Goal: Task Accomplishment & Management: Manage account settings

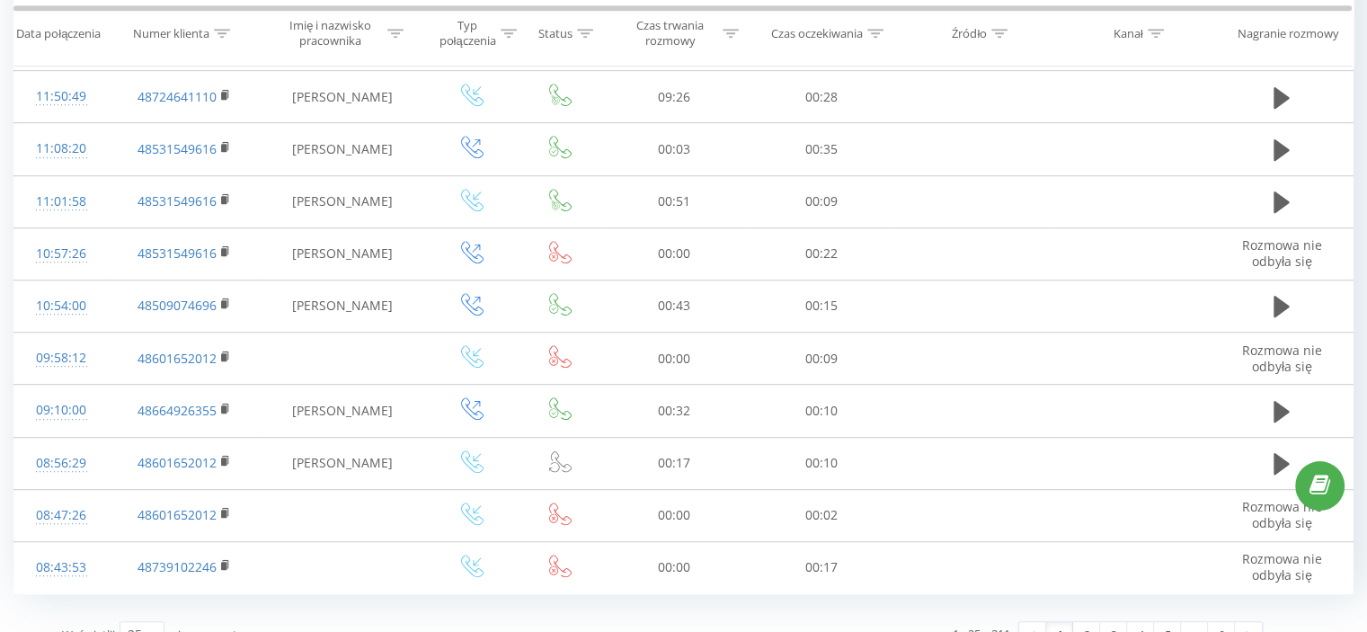
scroll to position [989, 0]
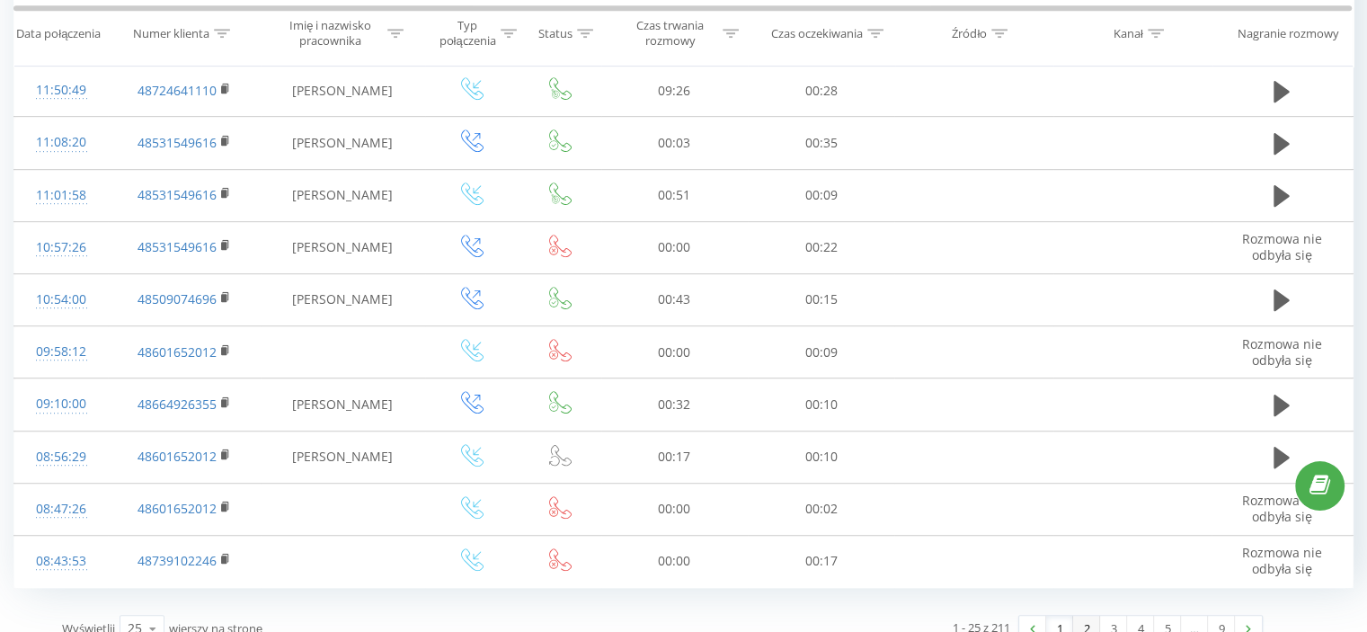
click at [1088, 617] on link "2" at bounding box center [1086, 628] width 27 height 25
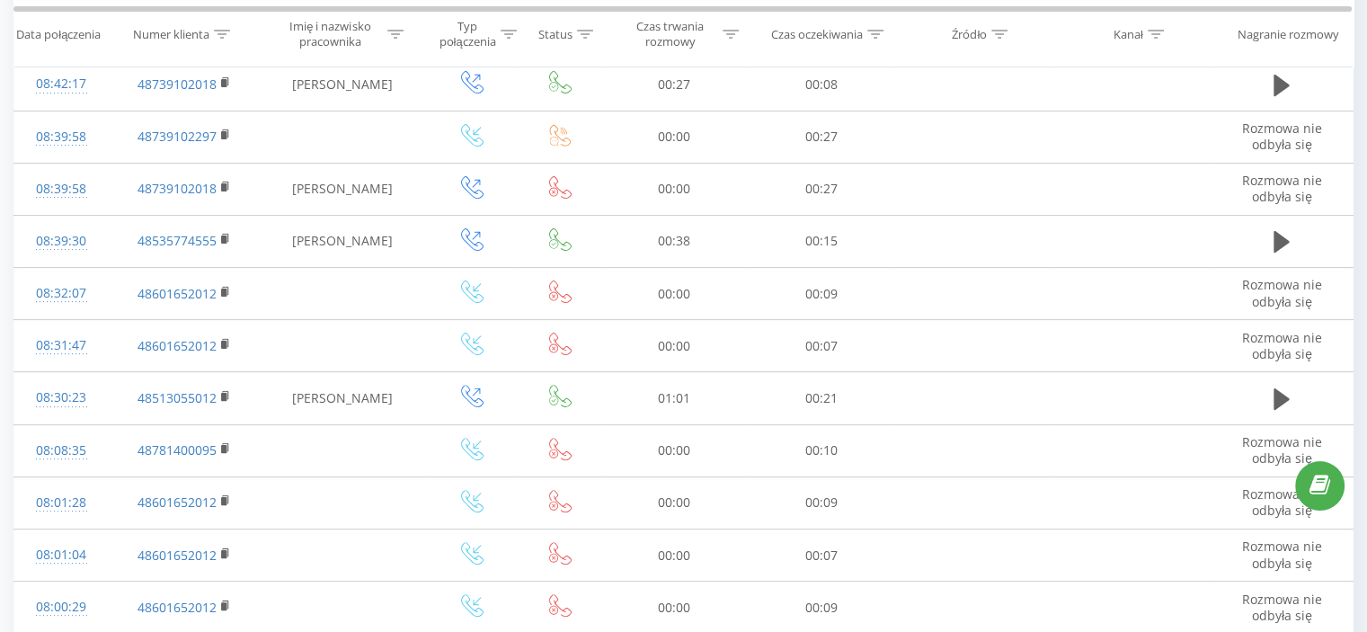
scroll to position [478, 0]
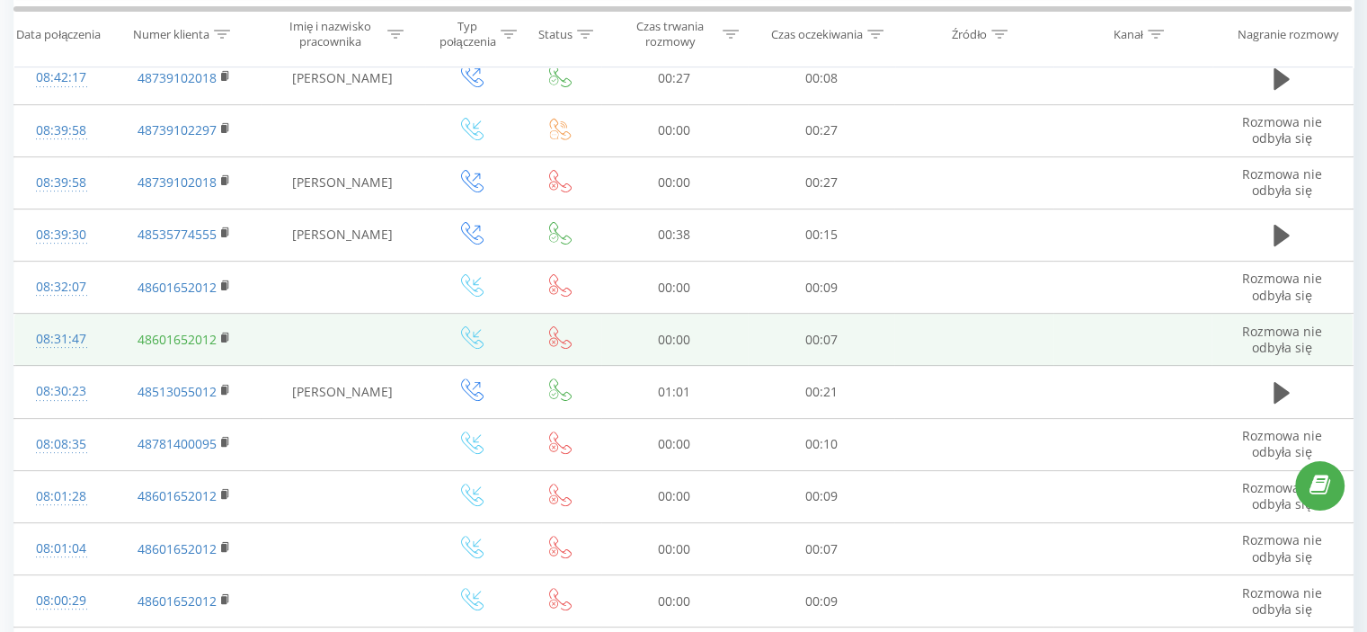
click at [171, 335] on link "48601652012" at bounding box center [177, 339] width 79 height 17
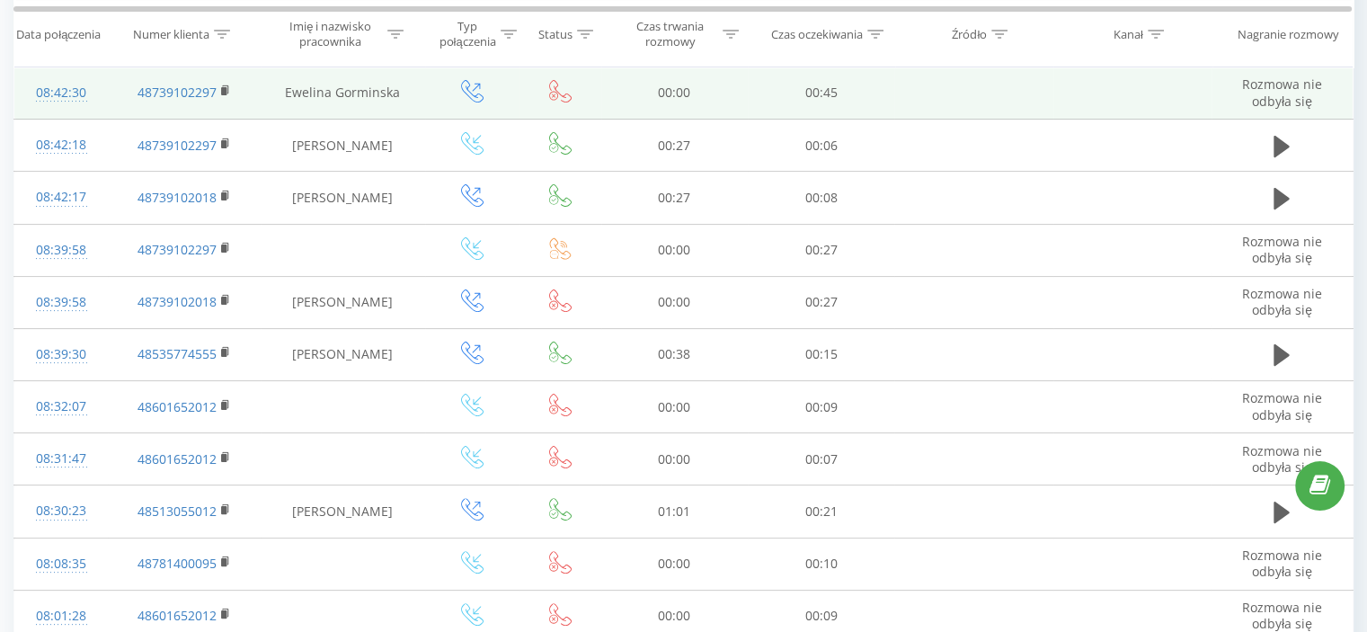
scroll to position [360, 0]
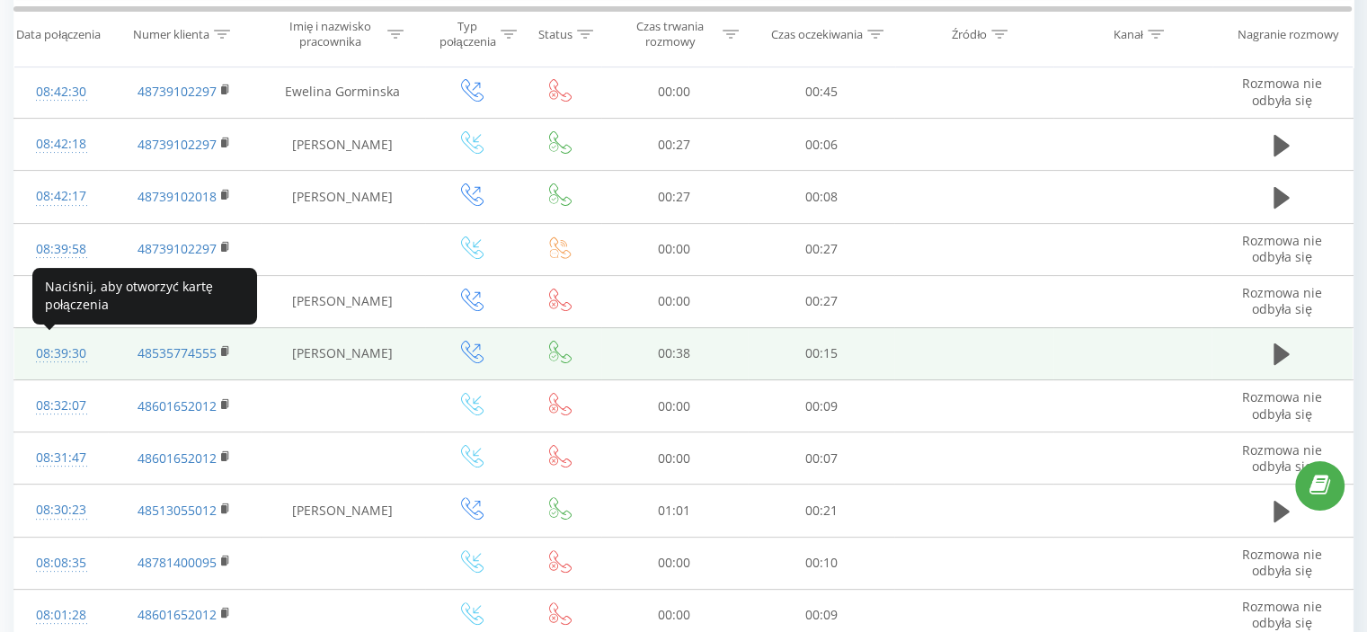
click at [58, 352] on div "08:39:30" at bounding box center [61, 353] width 58 height 35
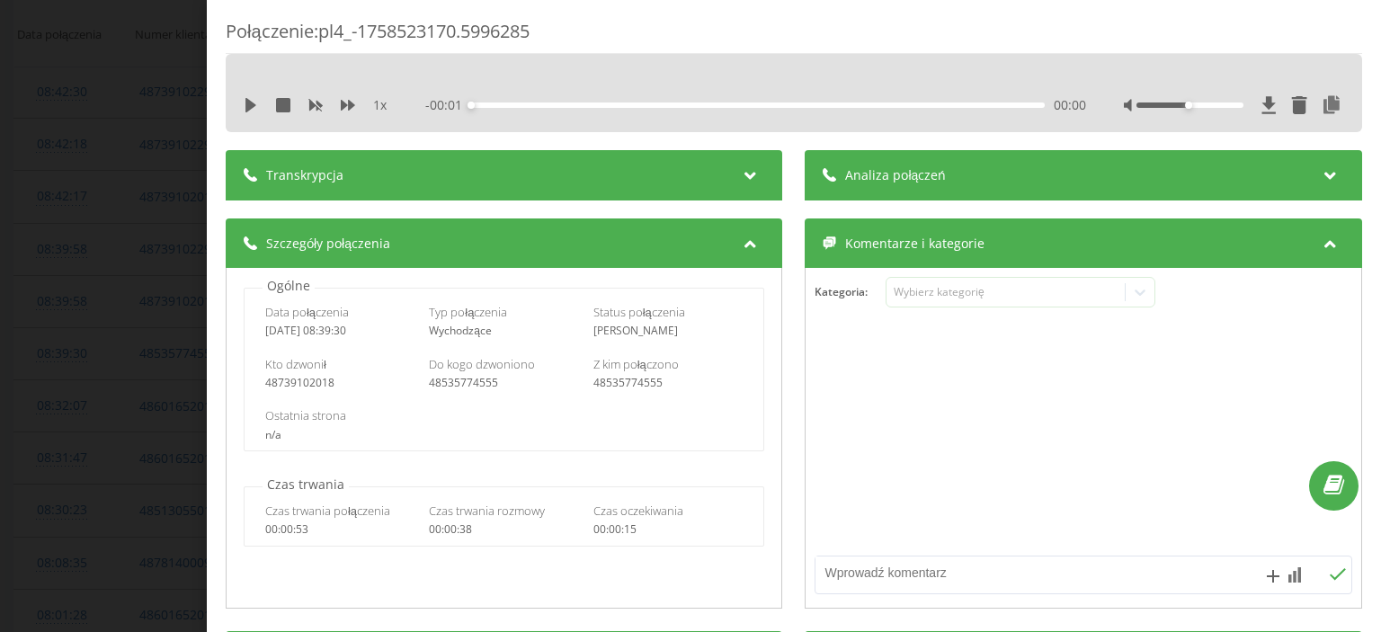
click at [147, 167] on div "Połączenie : pl4_-1758523170.5996285 1 x - 00:01 00:00 00:00 Transkrypcja Aby m…" at bounding box center [690, 316] width 1381 height 632
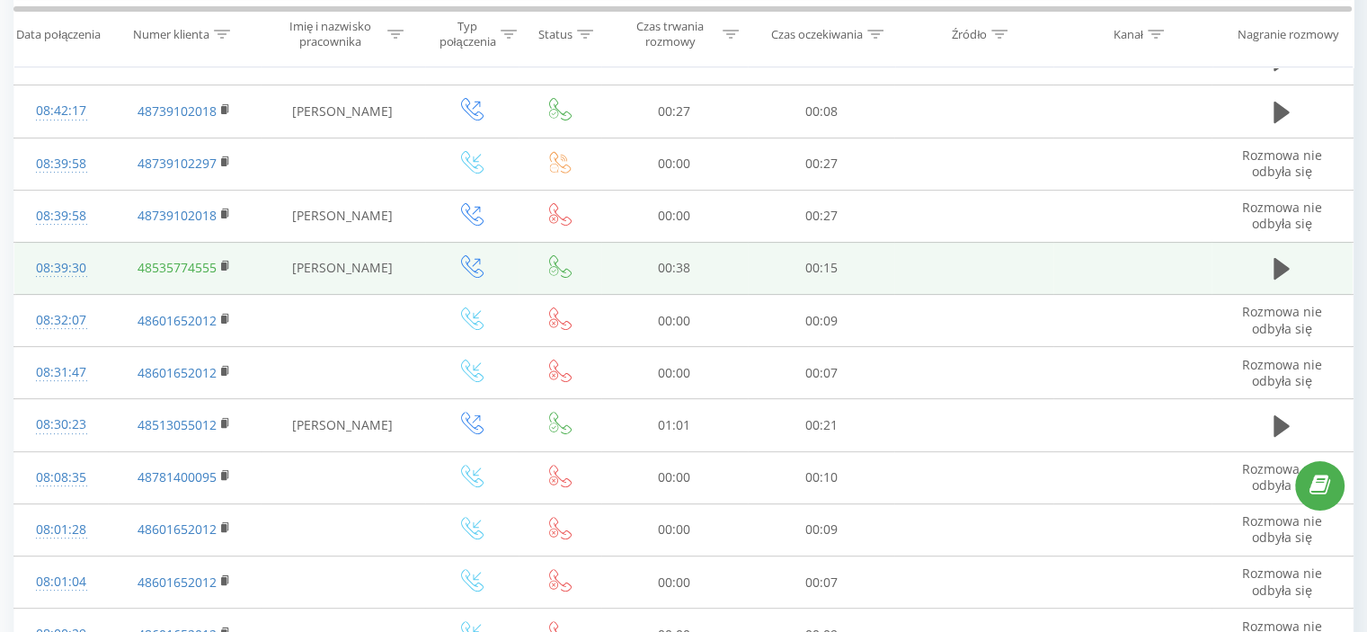
scroll to position [449, 0]
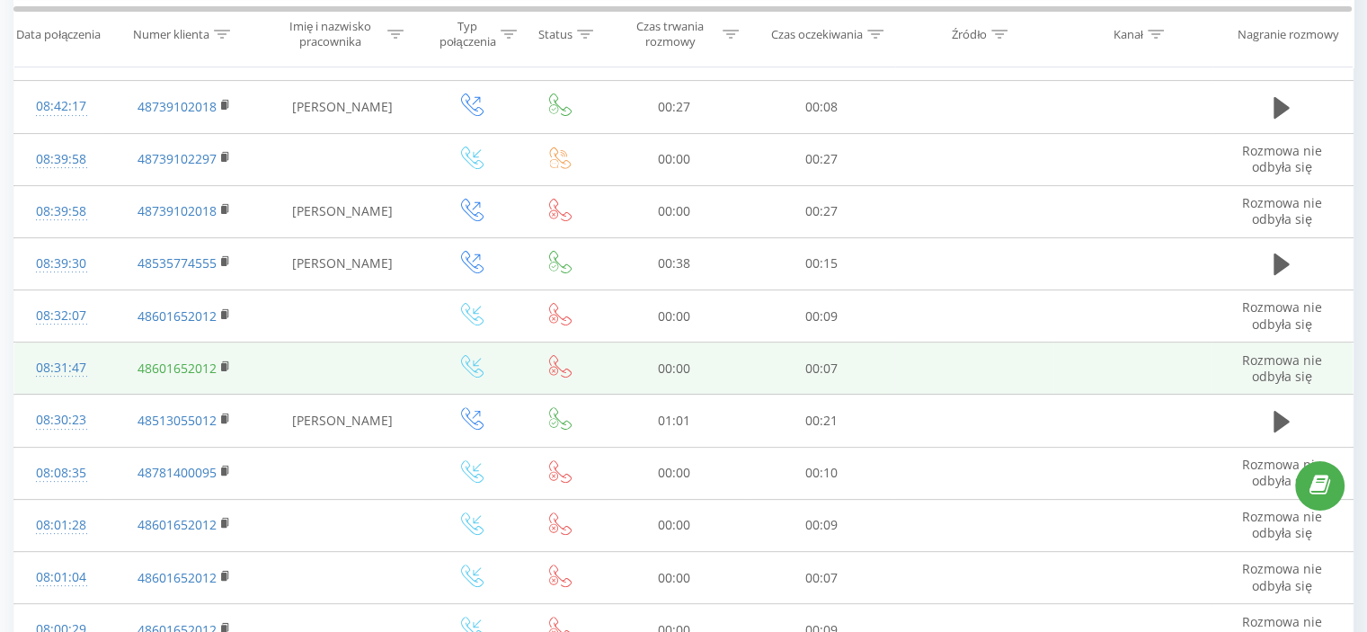
click at [180, 363] on link "48601652012" at bounding box center [177, 368] width 79 height 17
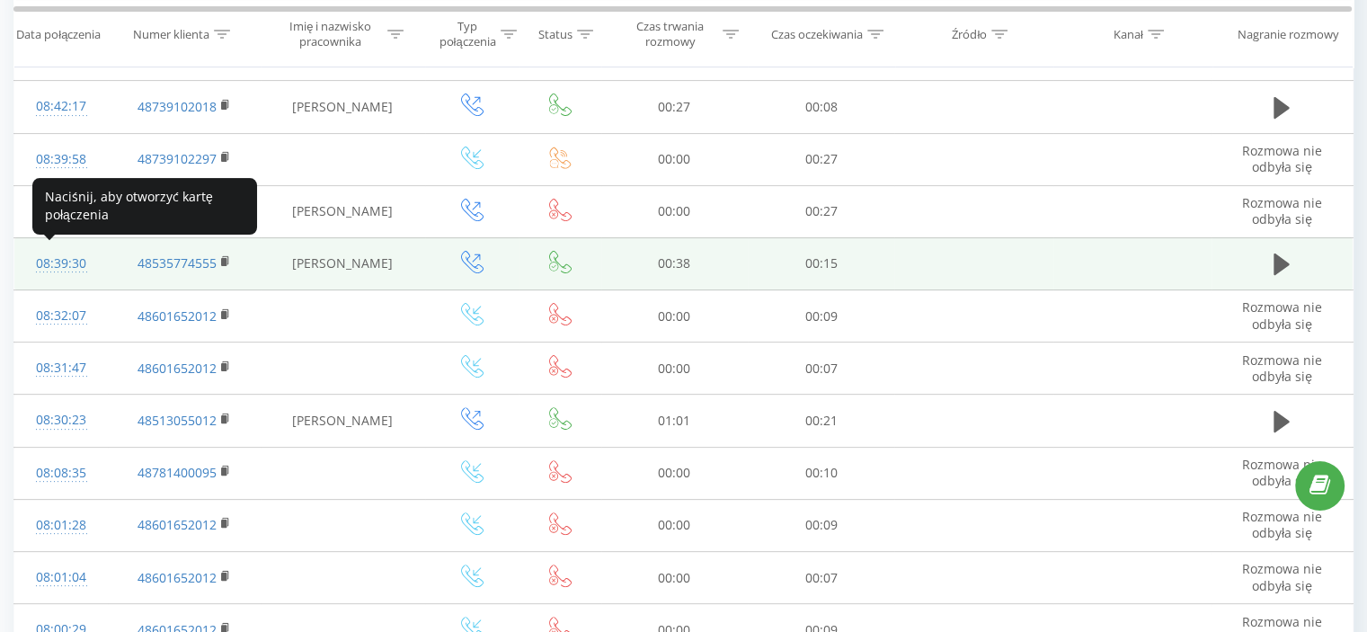
click at [58, 261] on div "08:39:30" at bounding box center [61, 263] width 58 height 35
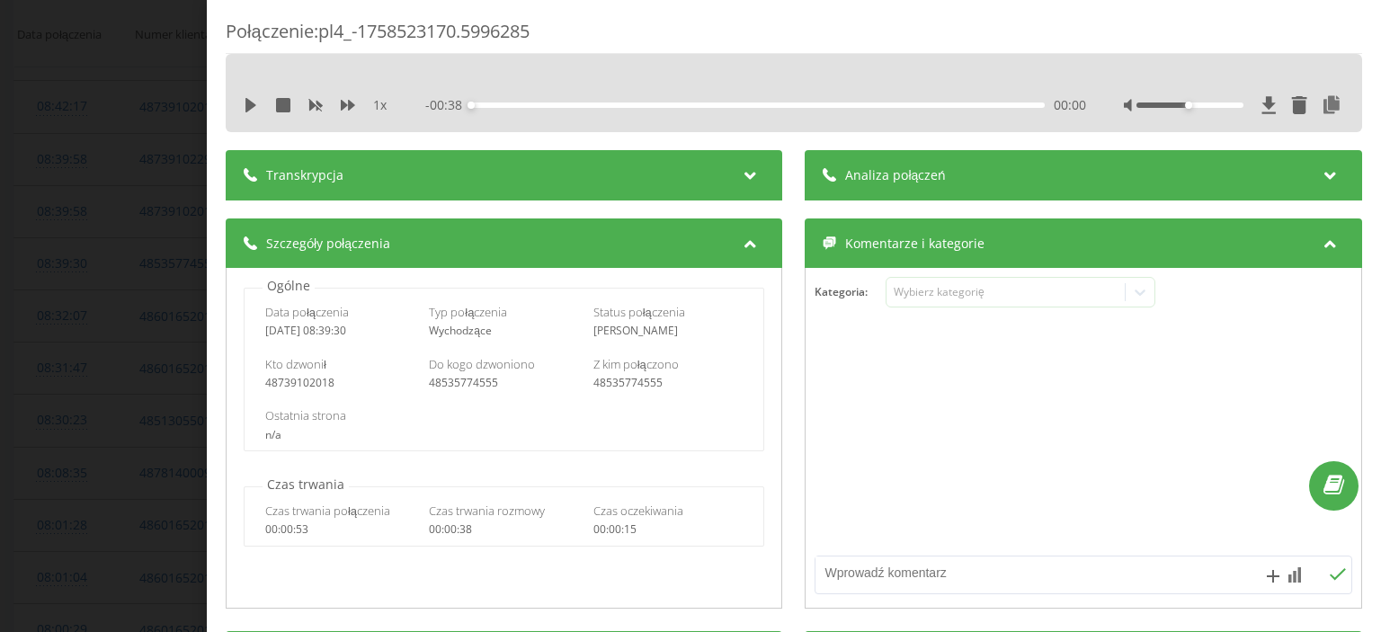
click at [137, 222] on div "Połączenie : pl4_-1758523170.5996285 1 x - 00:38 00:00 00:00 Transkrypcja Aby m…" at bounding box center [690, 316] width 1381 height 632
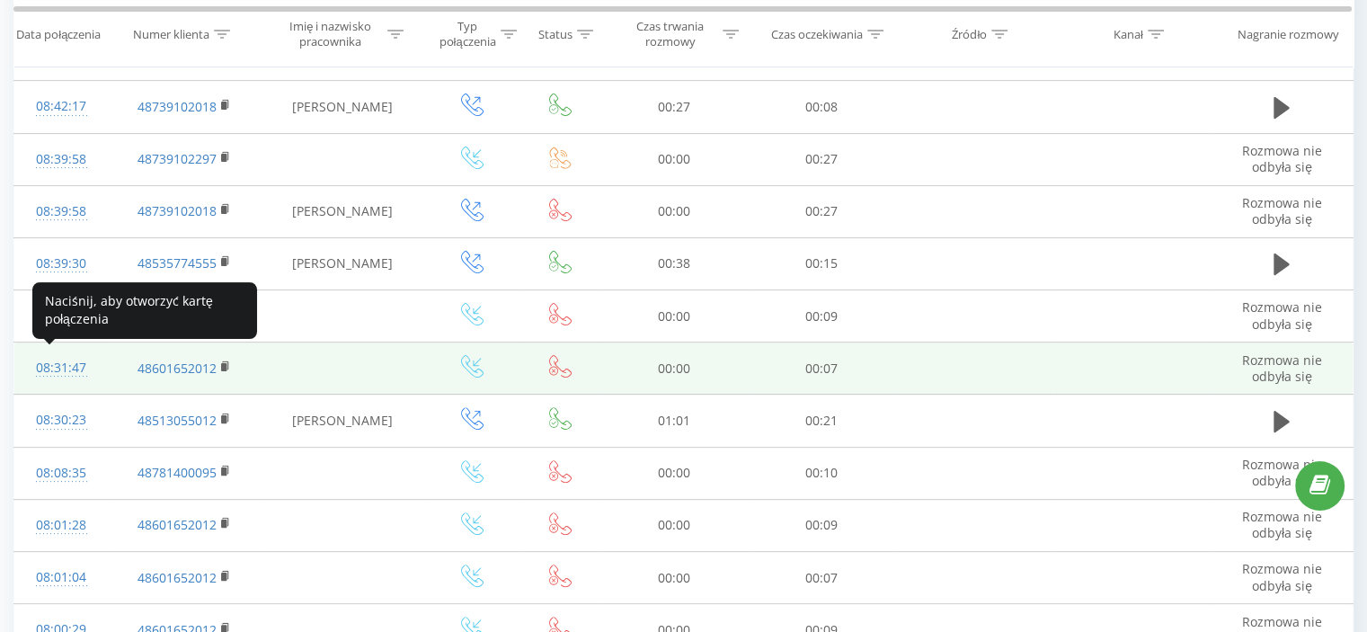
click at [67, 362] on div "08:31:47" at bounding box center [61, 368] width 58 height 35
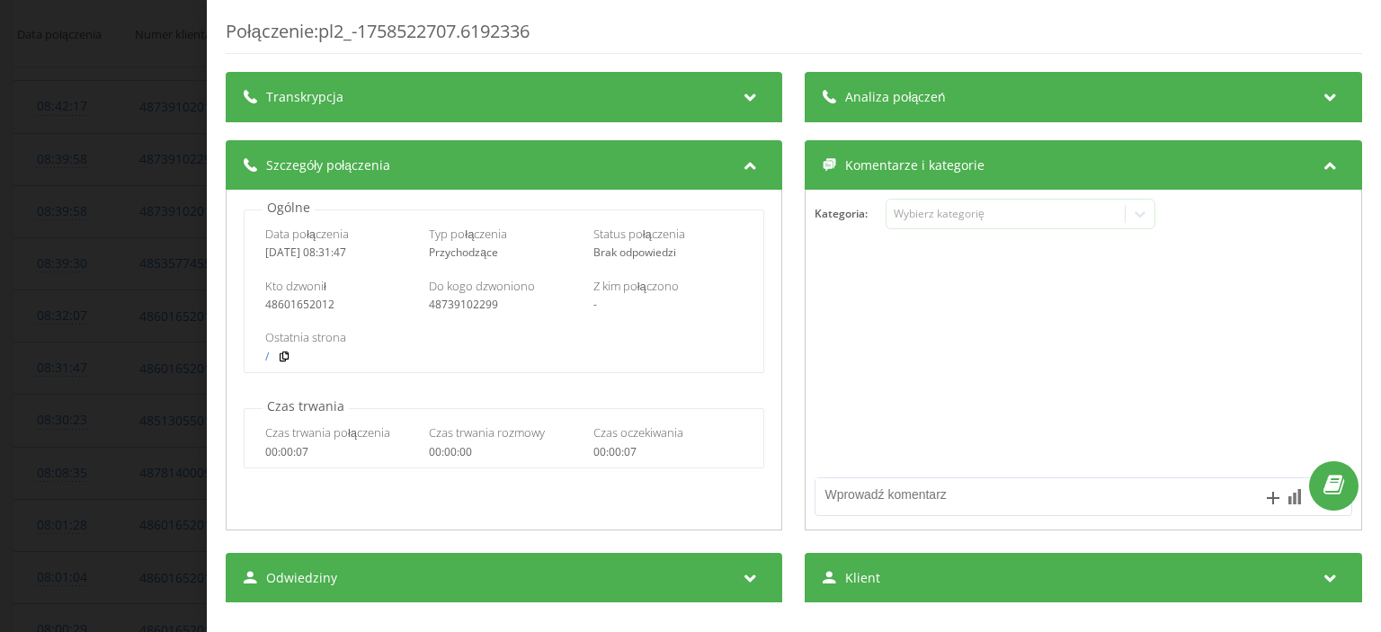
click at [116, 218] on div "Połączenie : pl2_-1758522707.6192336 Transkrypcja Aby móc analizować przyszłe p…" at bounding box center [690, 316] width 1381 height 632
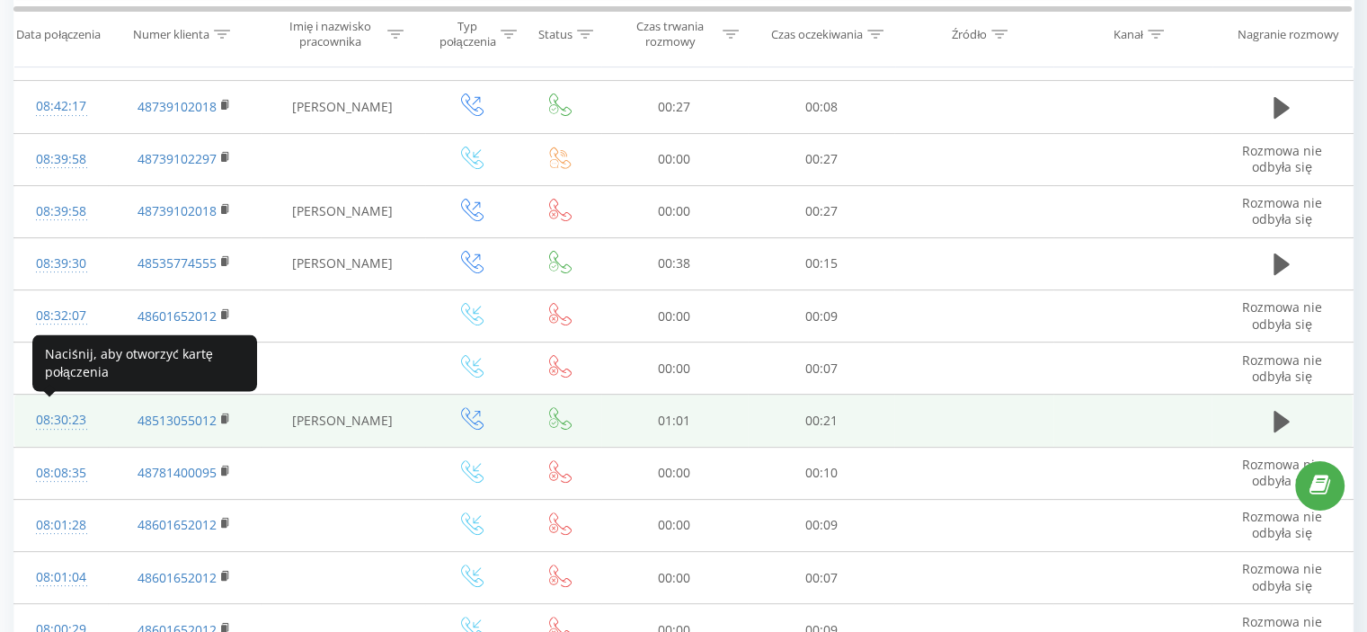
click at [64, 418] on div "08:30:23" at bounding box center [61, 420] width 58 height 35
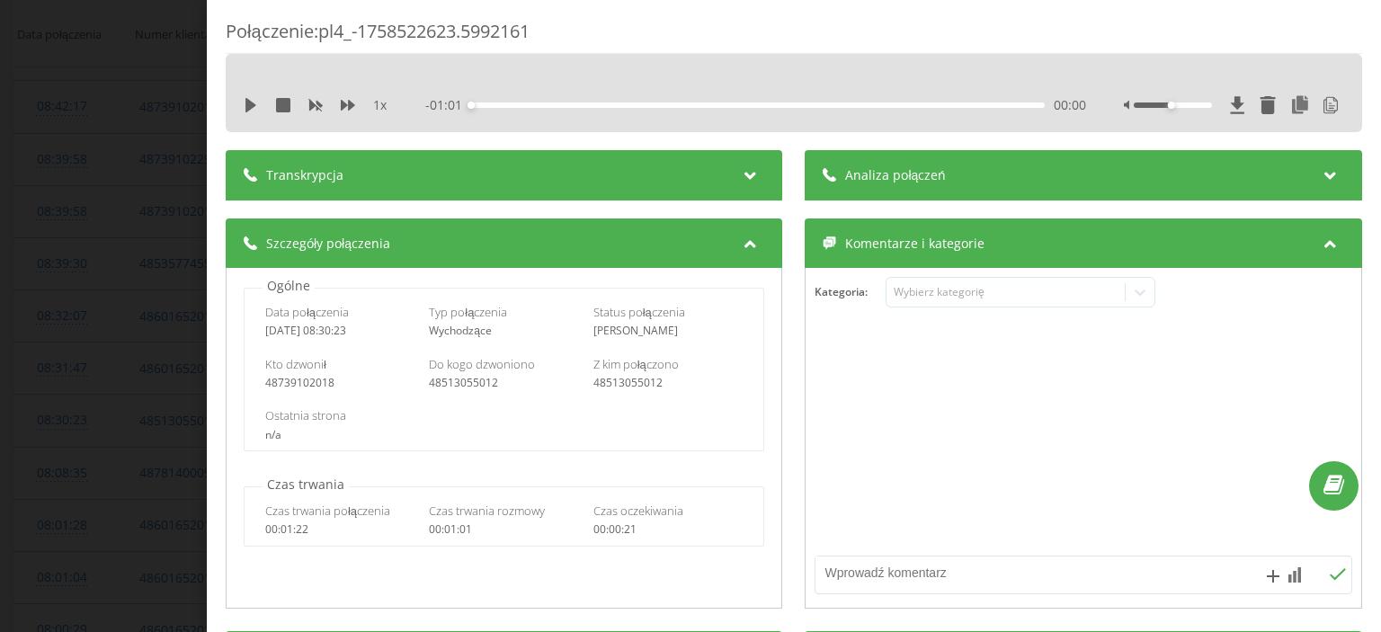
click at [137, 245] on div "Połączenie : pl4_-1758522623.5992161 1 x - 01:01 00:00 00:00 Transkrypcja 00:00…" at bounding box center [690, 316] width 1381 height 632
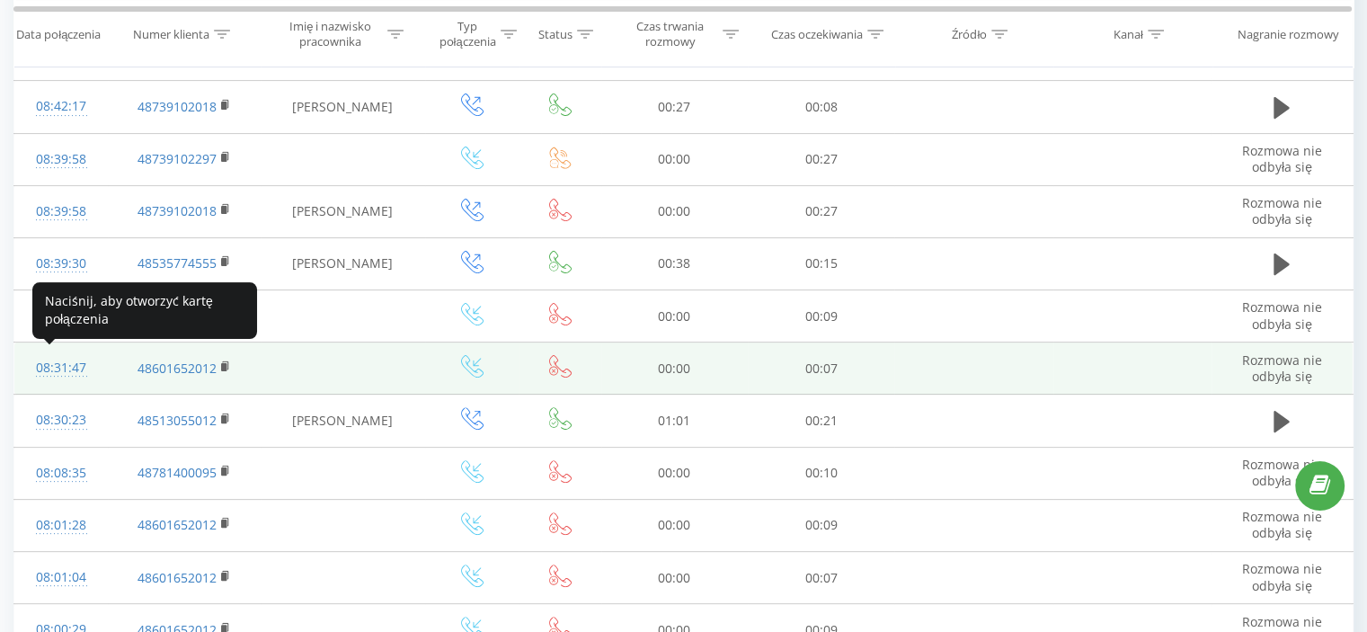
click at [79, 362] on div "08:31:47" at bounding box center [61, 368] width 58 height 35
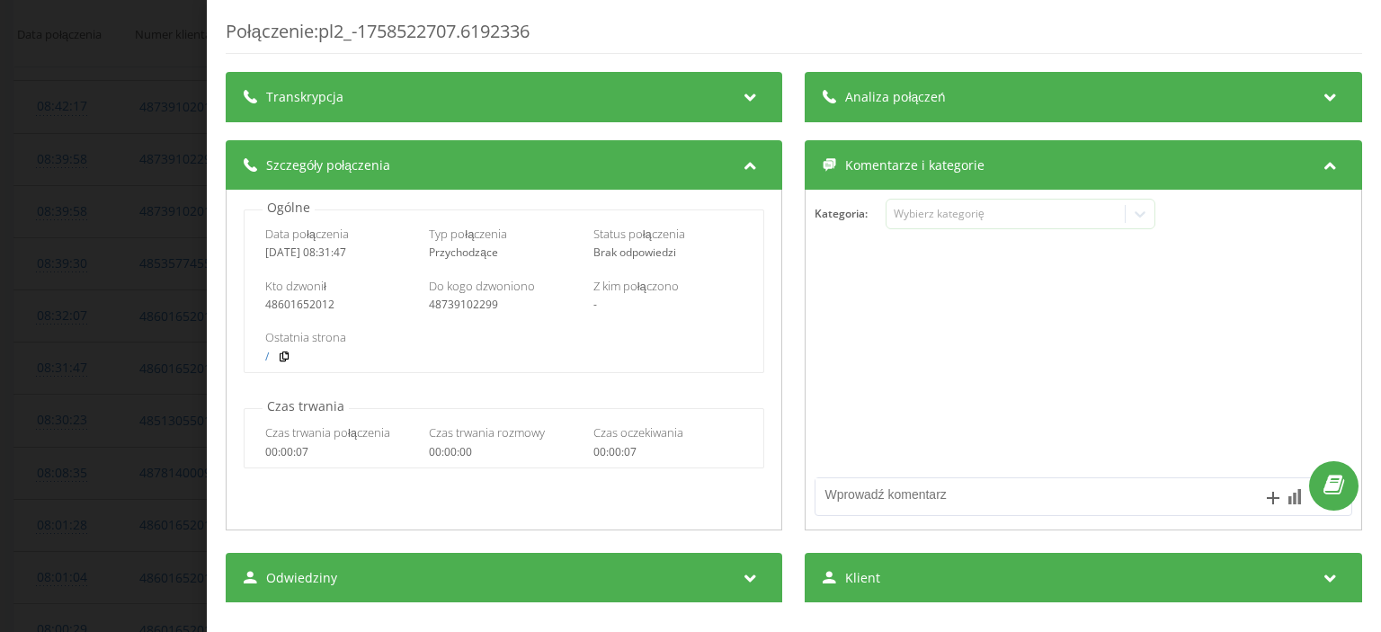
click at [130, 292] on div "Połączenie : pl2_-1758522707.6192336 Transkrypcja Aby móc analizować przyszłe p…" at bounding box center [690, 316] width 1381 height 632
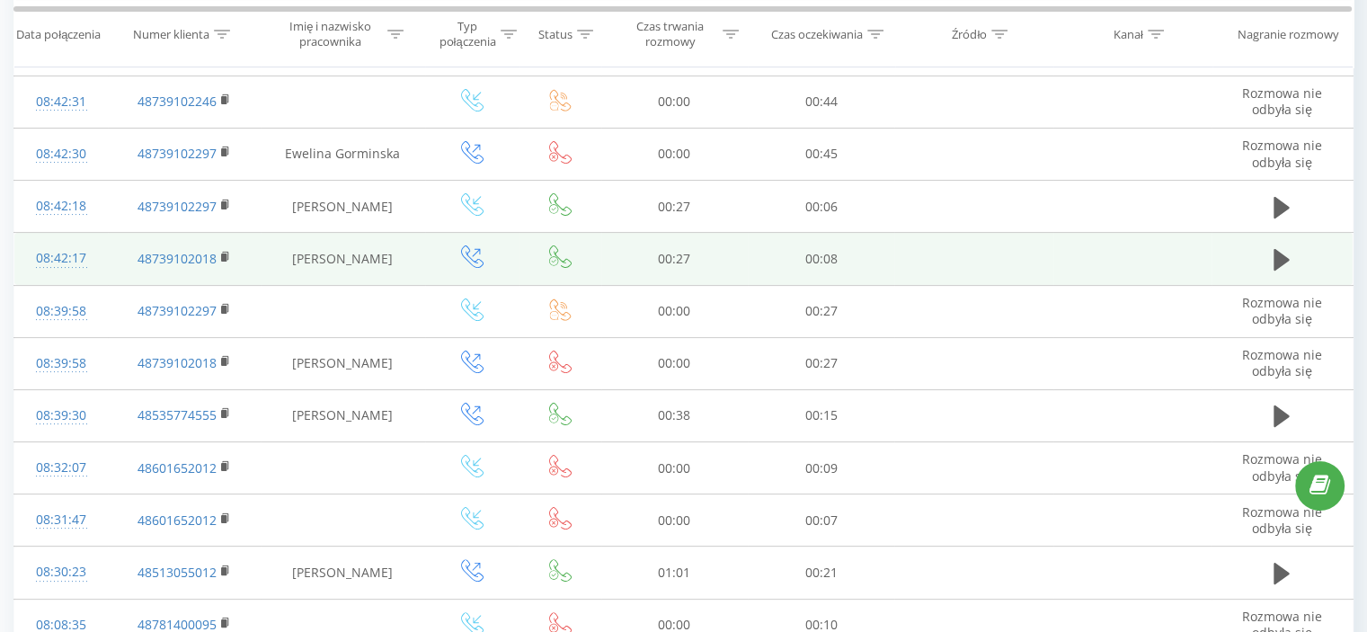
scroll to position [90, 0]
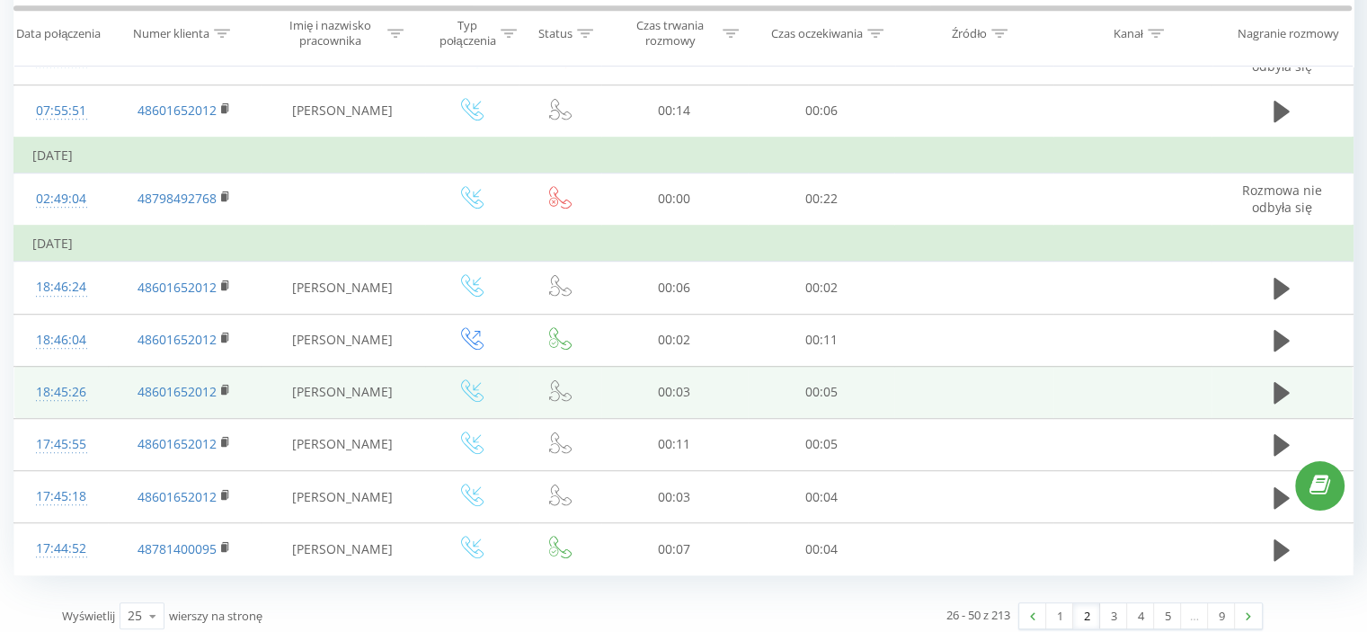
scroll to position [1078, 0]
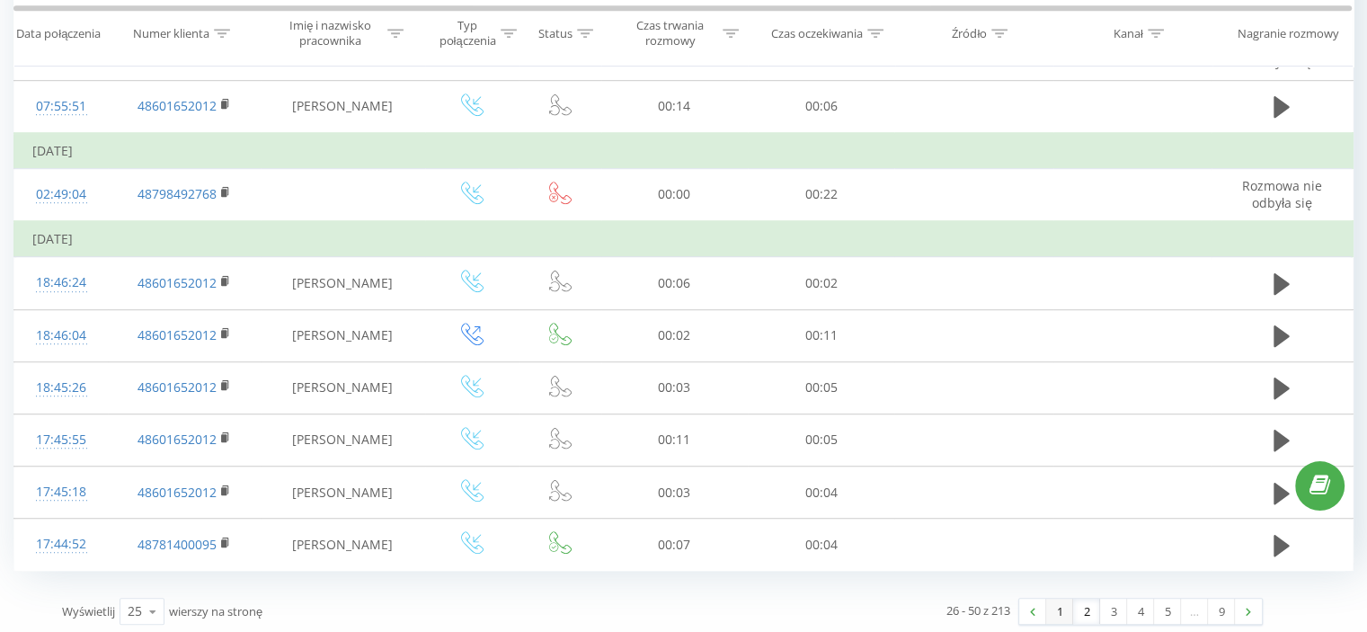
click at [1064, 606] on link "1" at bounding box center [1059, 611] width 27 height 25
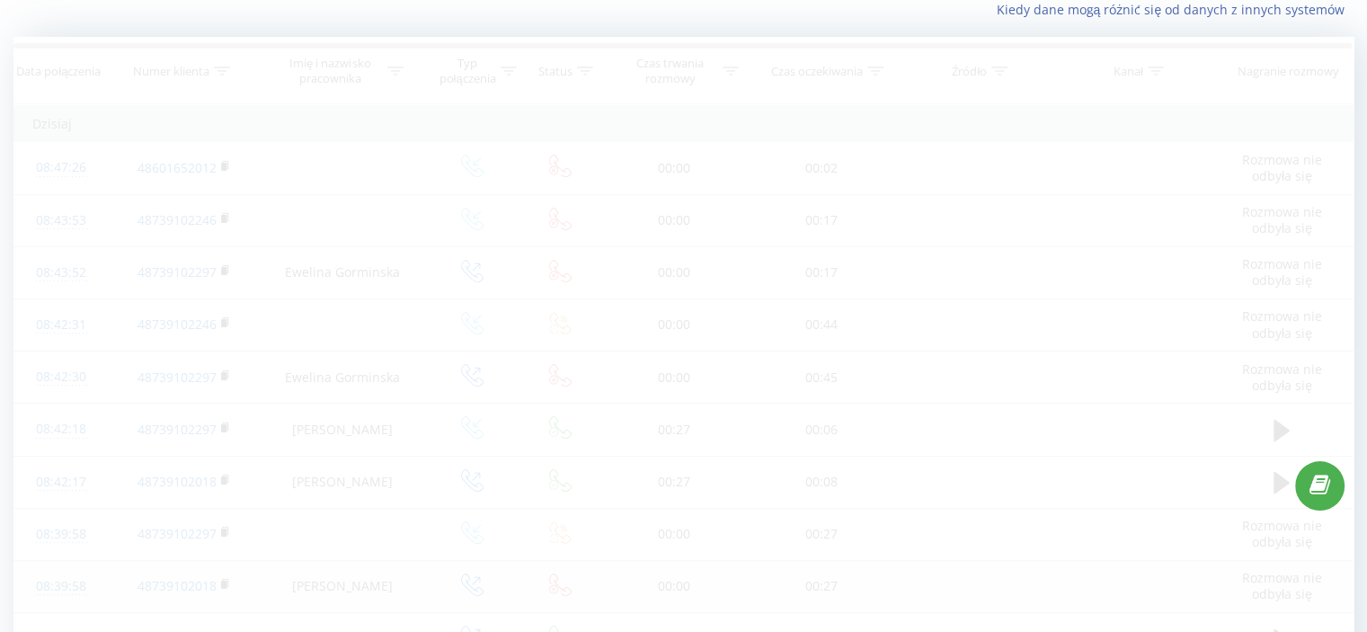
scroll to position [119, 0]
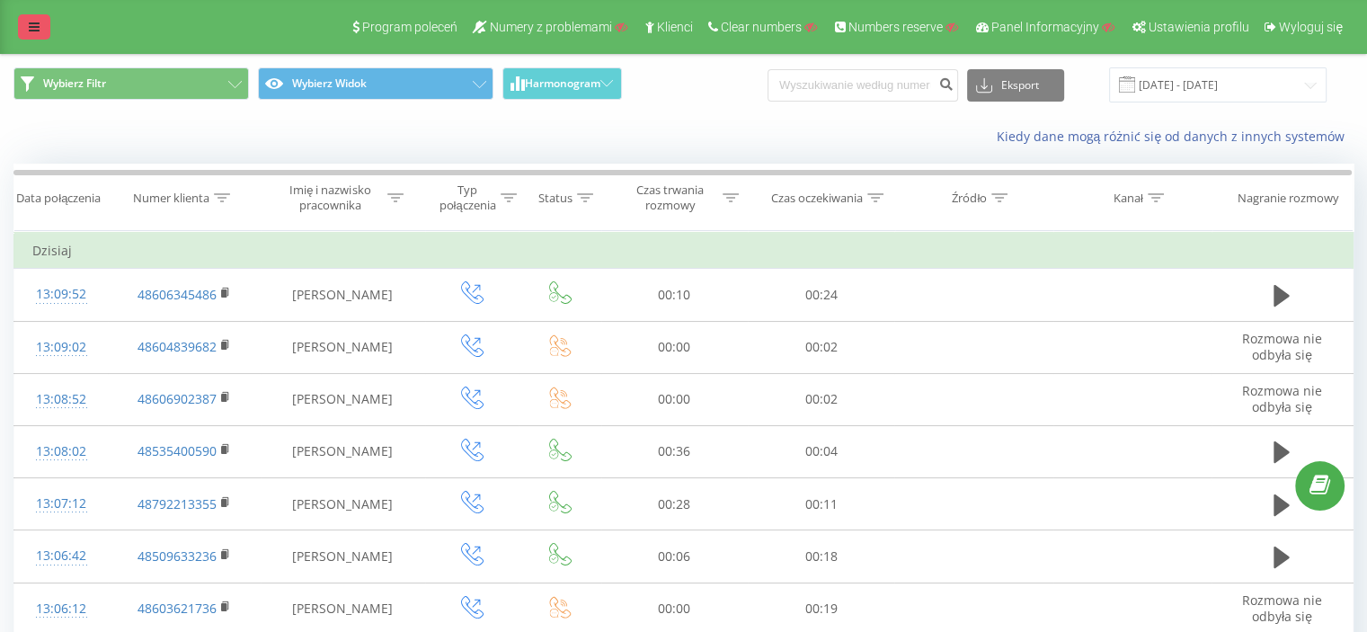
click at [32, 28] on icon at bounding box center [34, 27] width 11 height 13
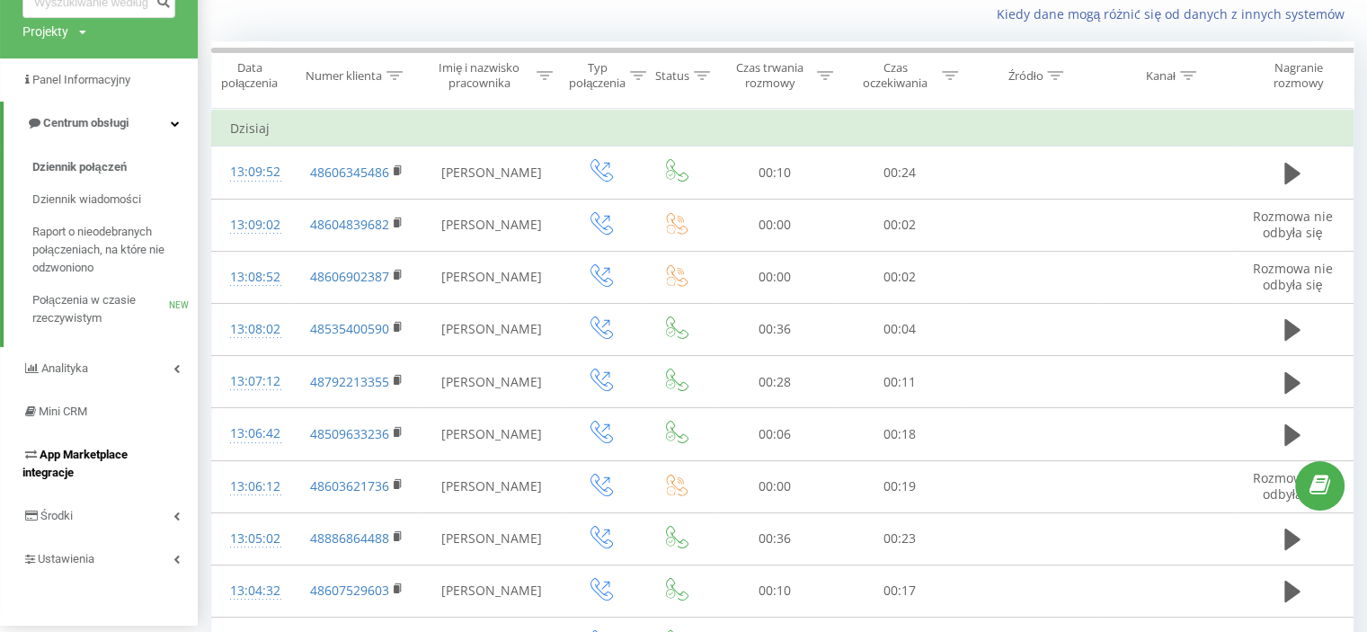
scroll to position [180, 0]
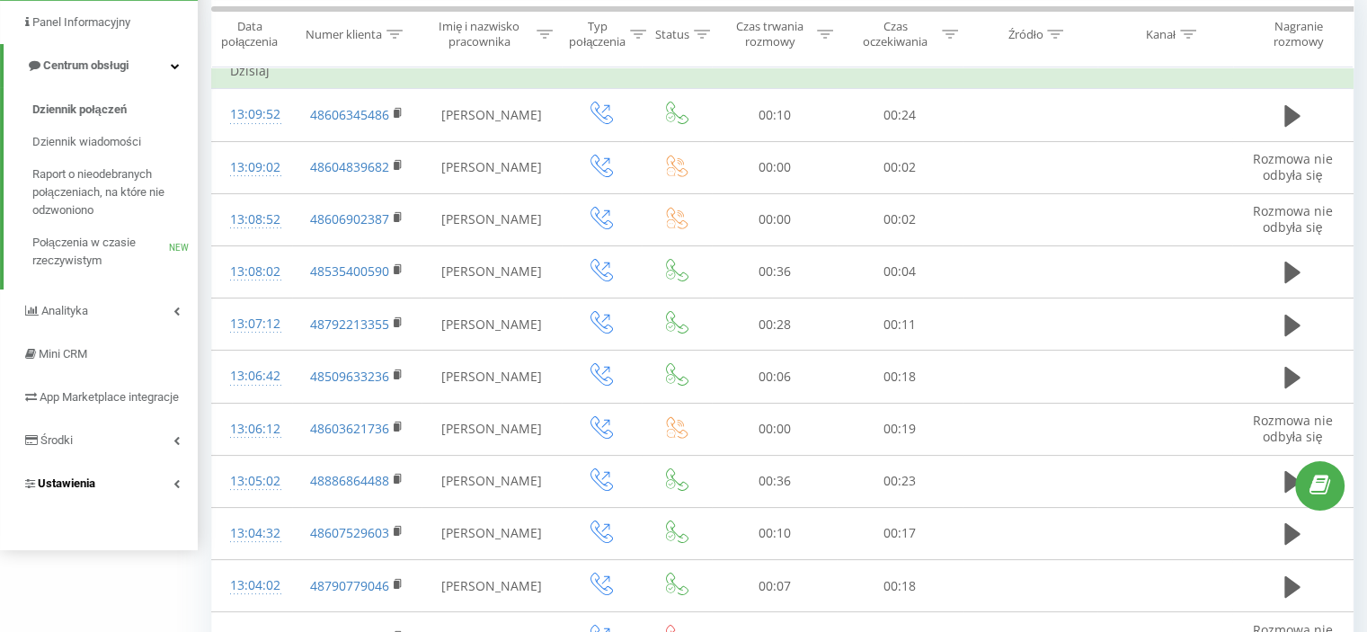
click at [82, 478] on span "Ustawienia" at bounding box center [67, 482] width 58 height 13
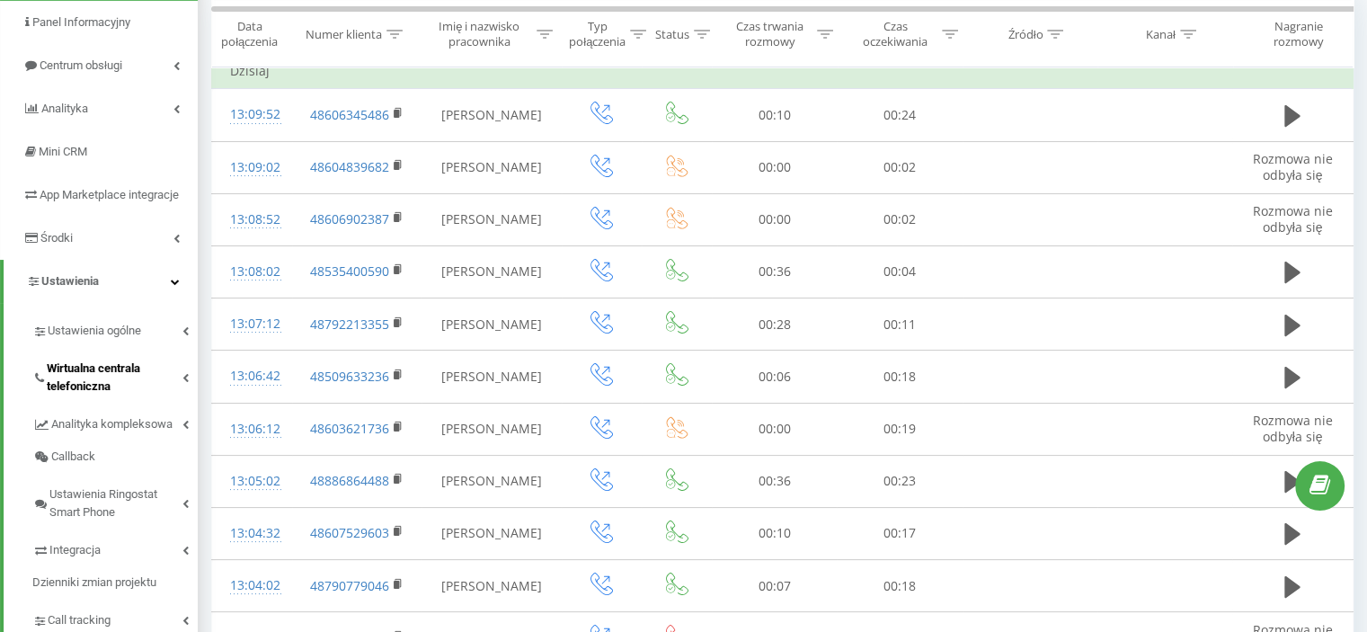
click at [96, 373] on span "Wirtualna centrala telefoniczna" at bounding box center [115, 378] width 136 height 36
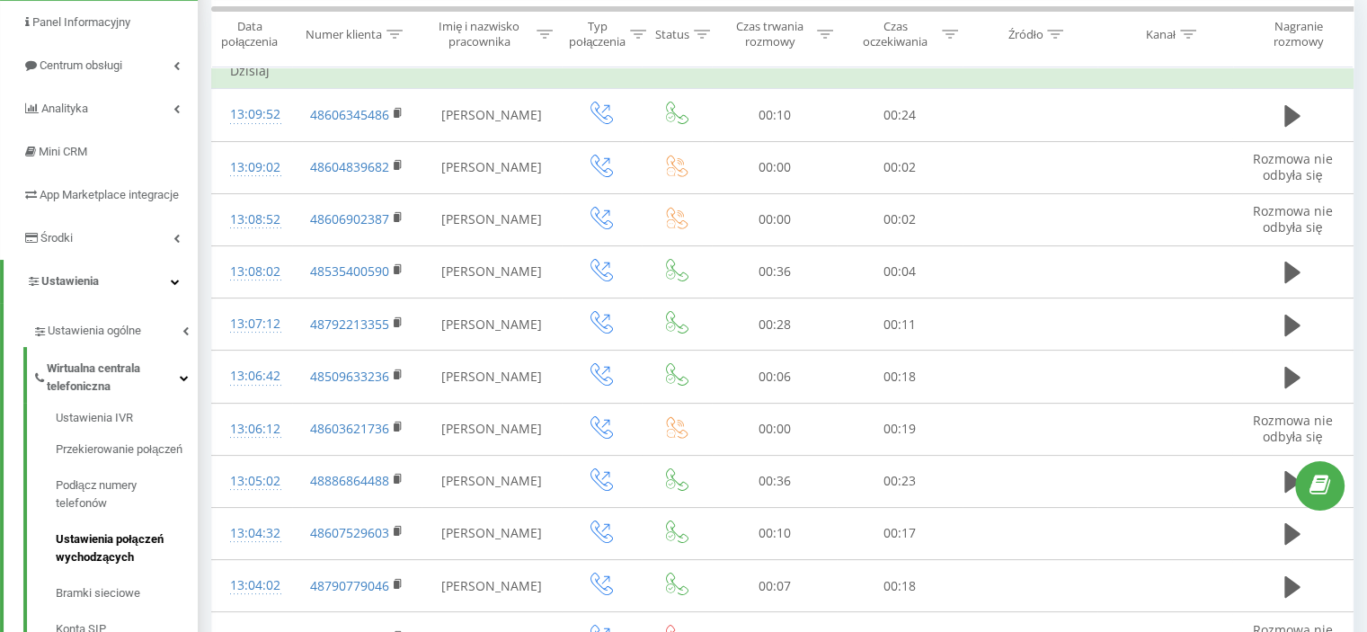
click at [104, 541] on span "Ustawienia połączeń wychodzących" at bounding box center [122, 548] width 133 height 36
click at [119, 449] on span "Przekierowanie połączeń" at bounding box center [121, 449] width 131 height 18
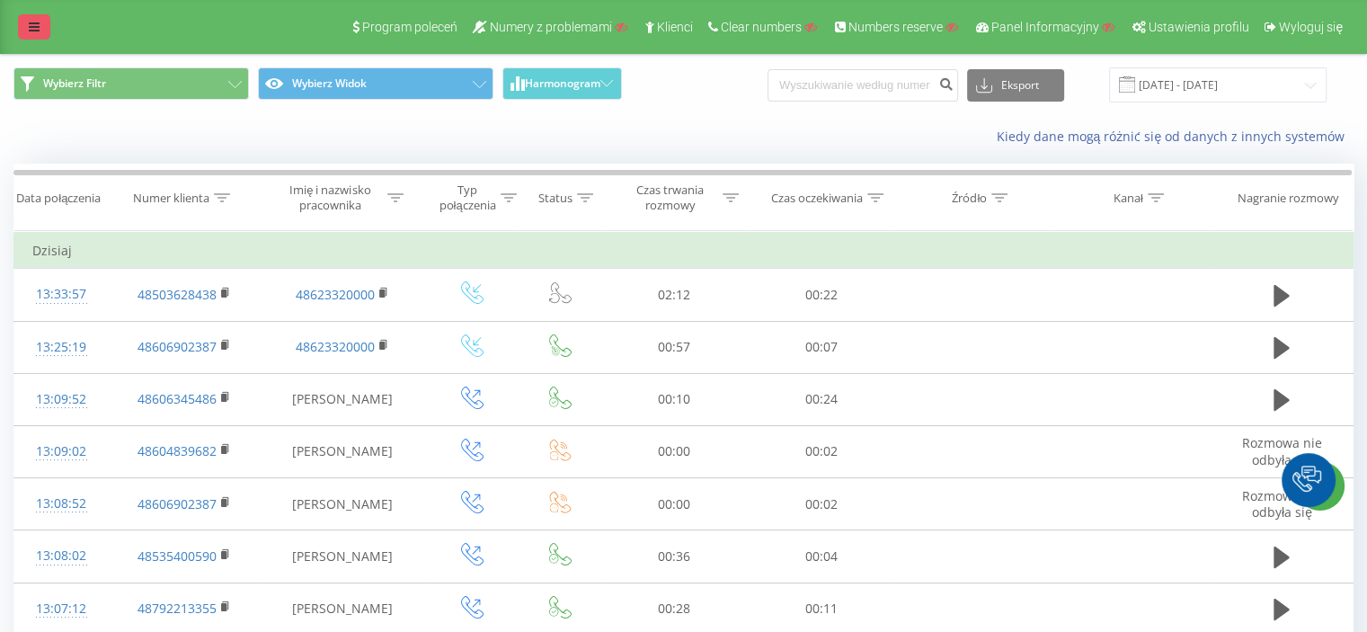
click at [36, 22] on icon at bounding box center [34, 27] width 11 height 13
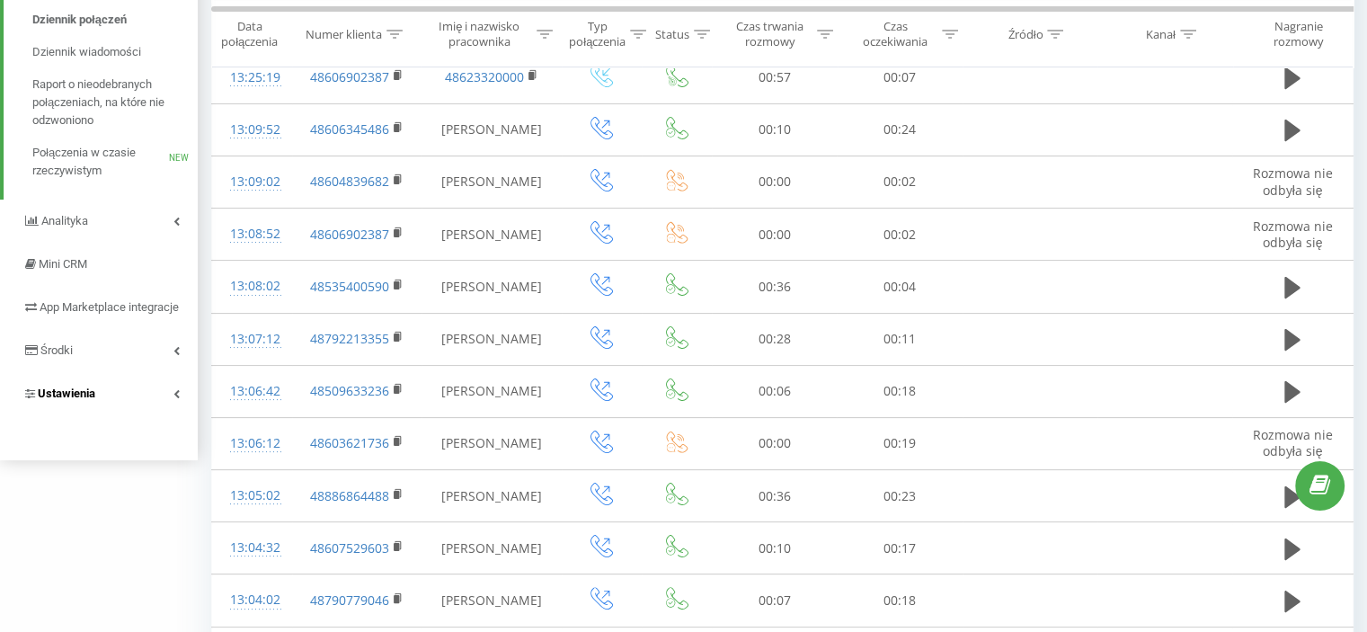
click at [79, 390] on span "Ustawienia" at bounding box center [67, 393] width 58 height 13
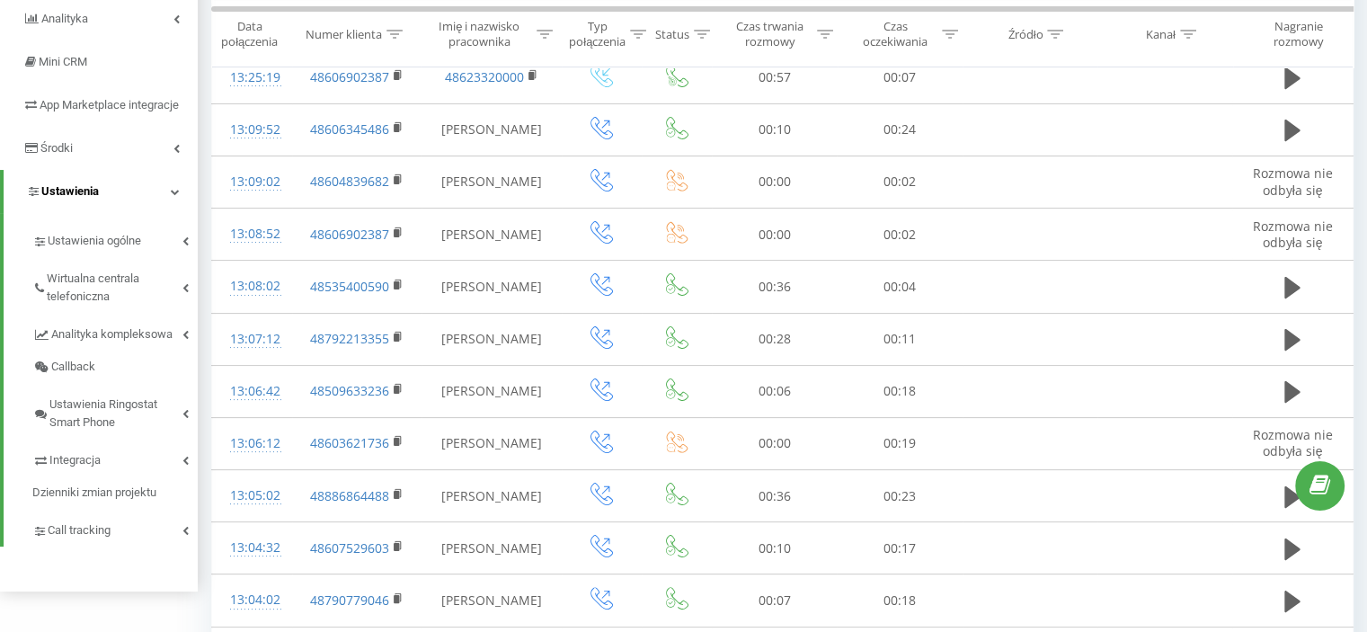
scroll to position [67, 0]
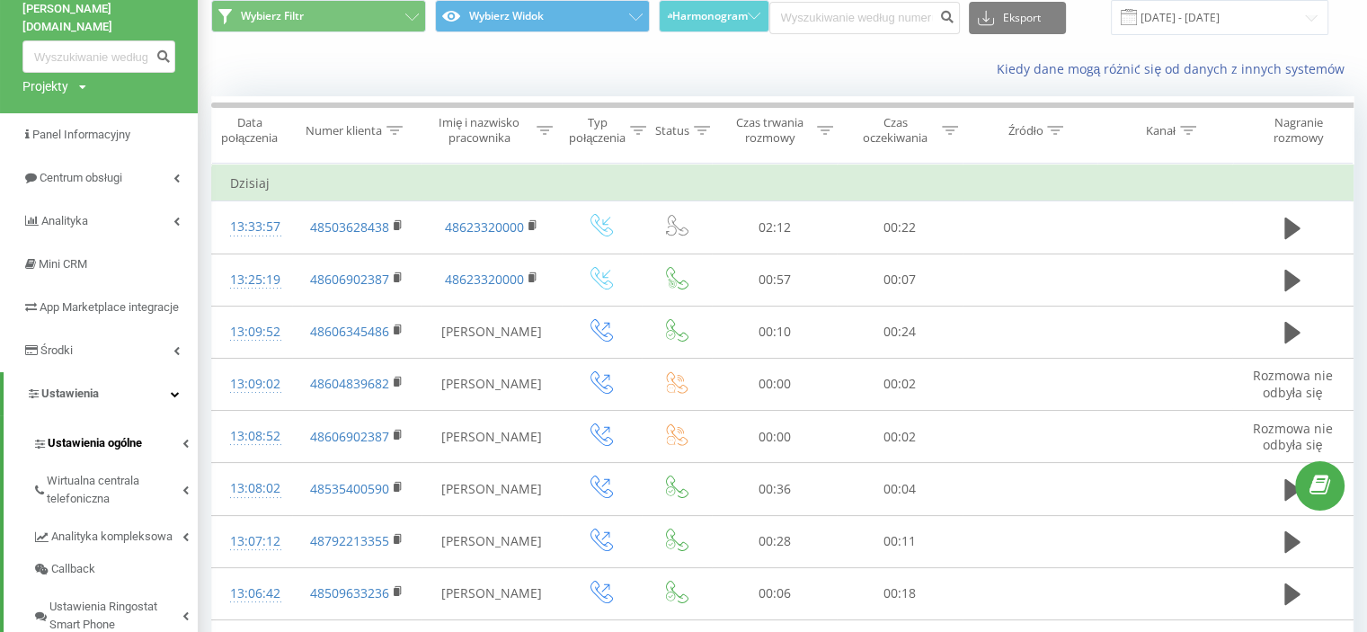
click at [110, 445] on span "Ustawienia ogólne" at bounding box center [95, 443] width 94 height 18
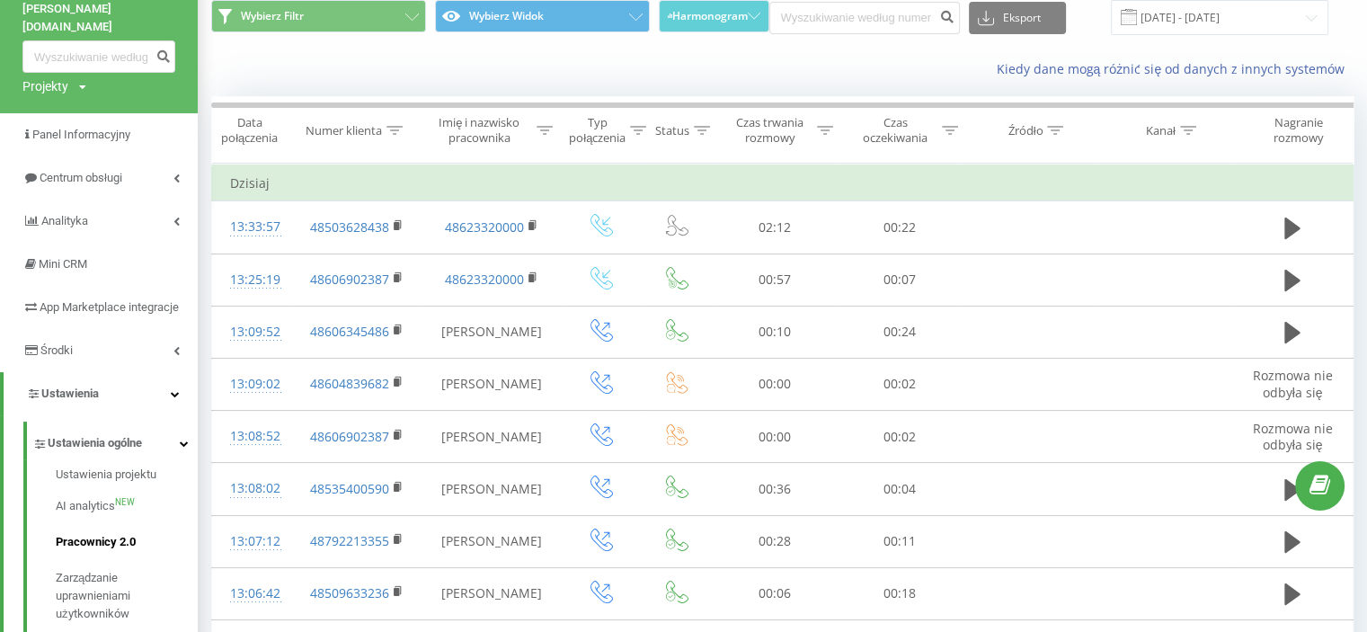
click at [85, 533] on span "Pracownicy 2.0" at bounding box center [96, 542] width 80 height 18
